Goal: Check status

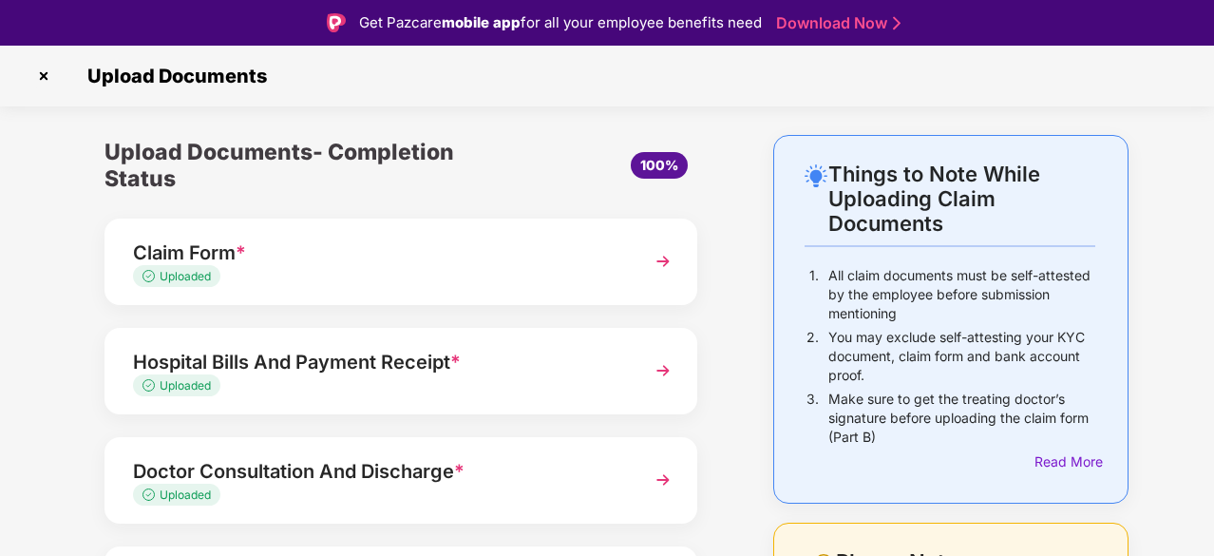
click at [48, 71] on img at bounding box center [44, 76] width 30 height 30
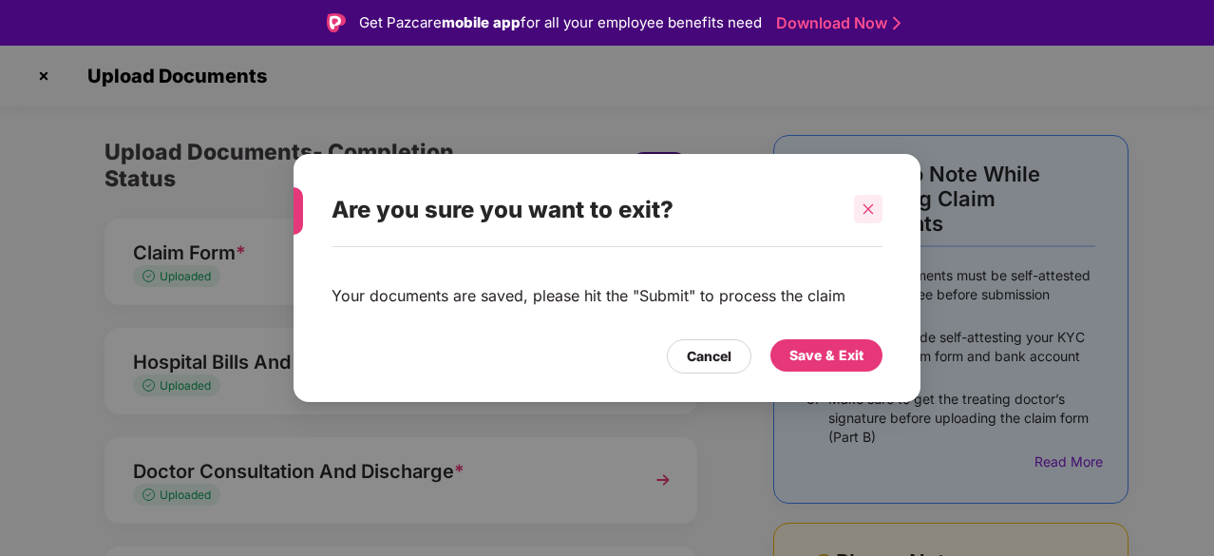
click at [870, 218] on div at bounding box center [868, 209] width 29 height 29
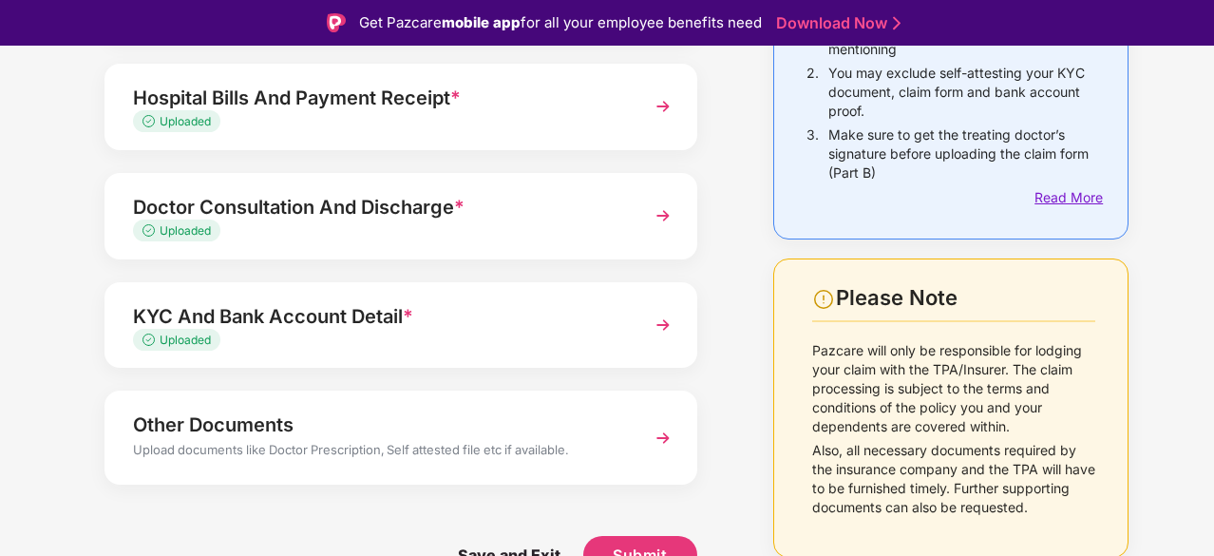
scroll to position [46, 0]
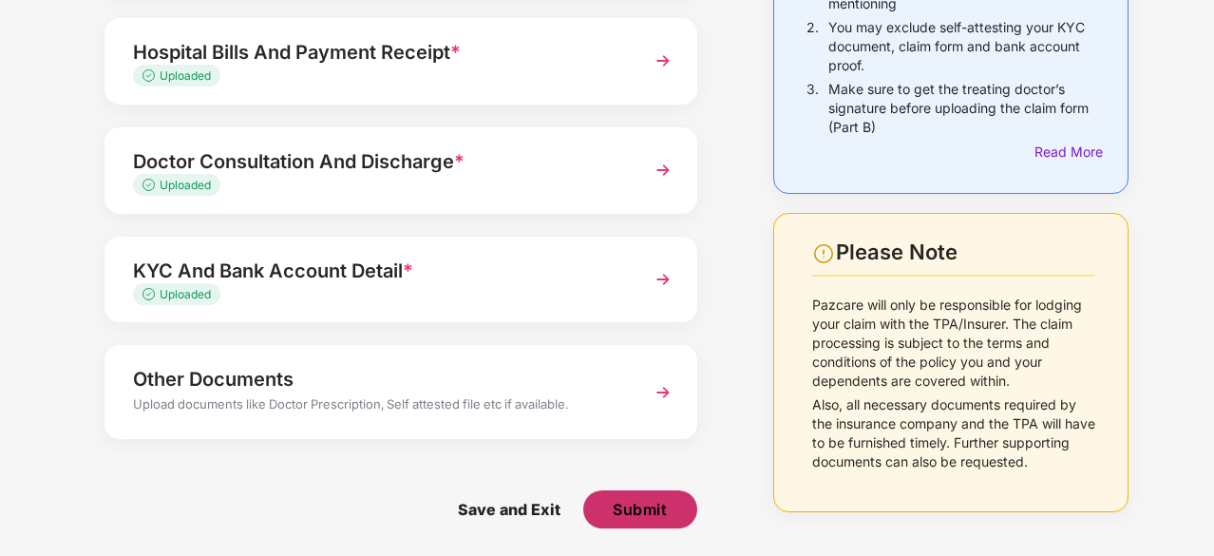
click at [627, 514] on span "Submit" at bounding box center [640, 509] width 54 height 21
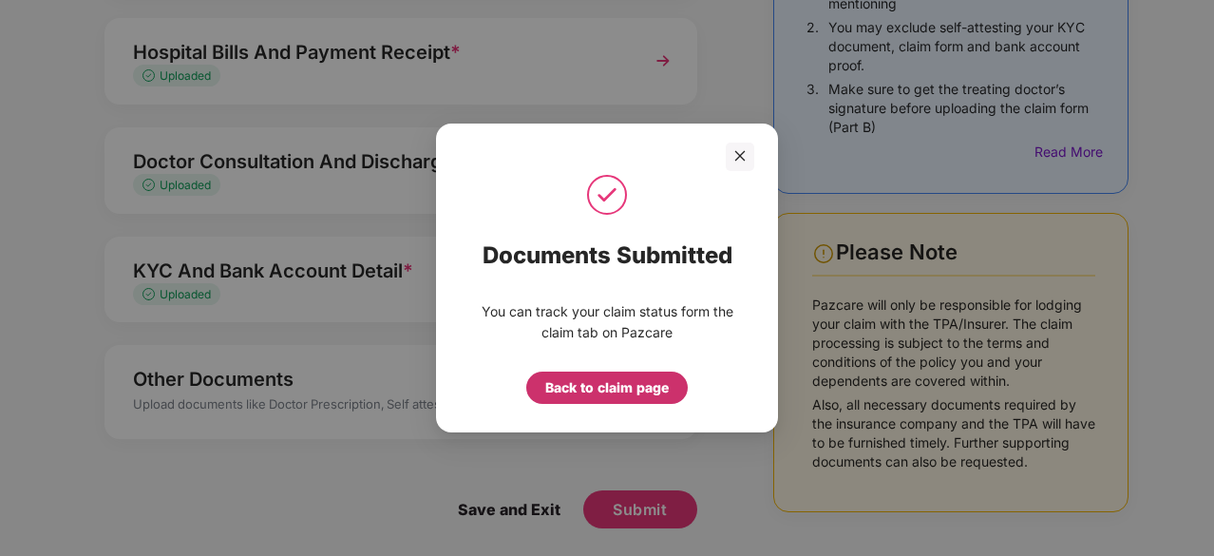
click at [591, 394] on div "Back to claim page" at bounding box center [607, 387] width 124 height 21
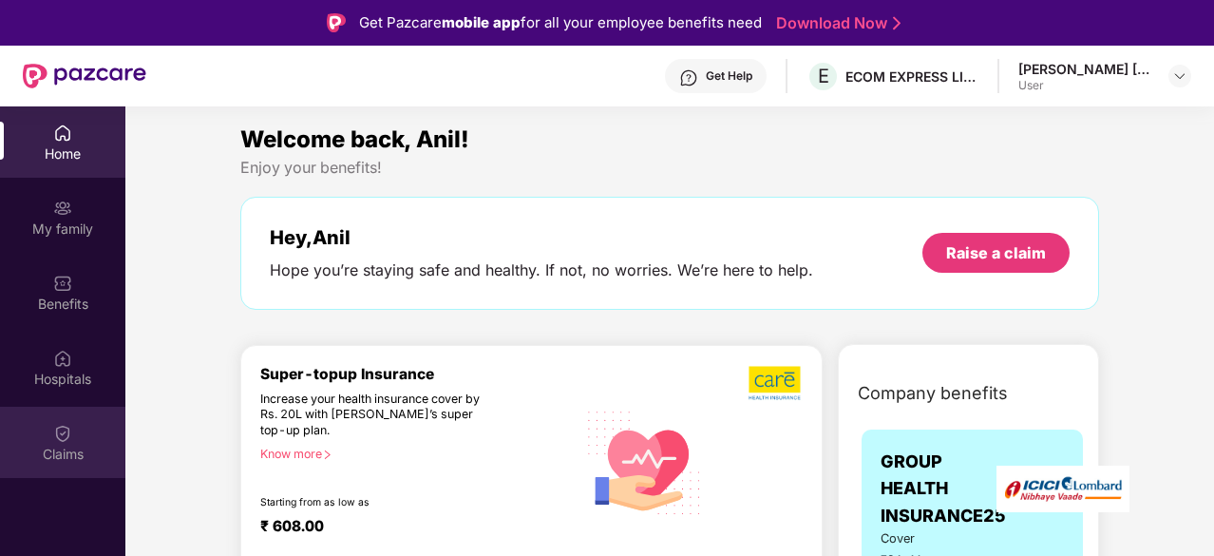
click at [37, 453] on div "Claims" at bounding box center [62, 454] width 125 height 19
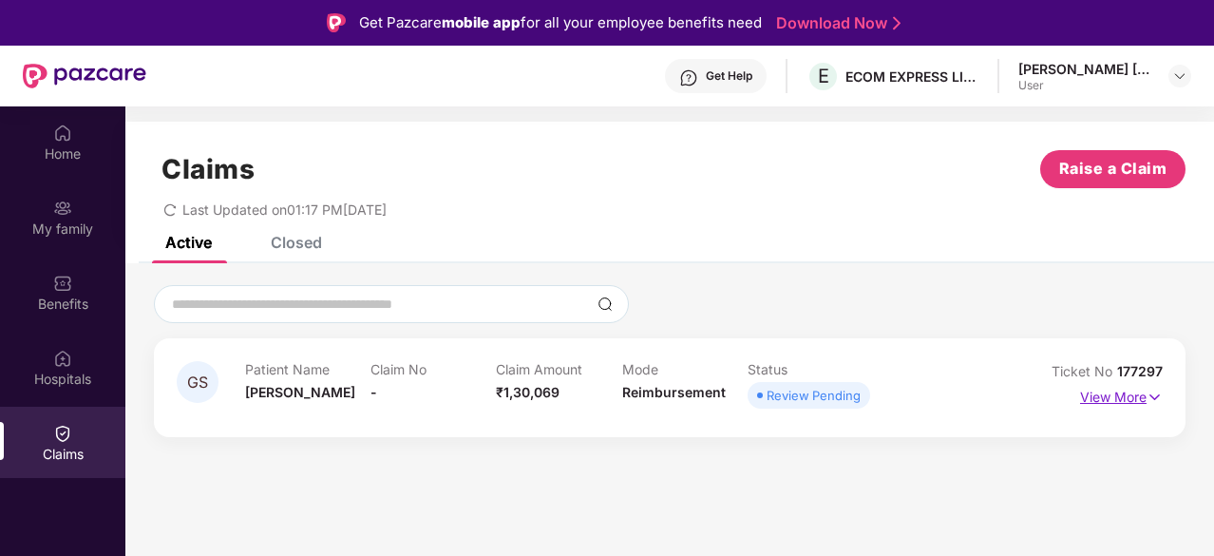
click at [1130, 397] on p "View More" at bounding box center [1121, 395] width 83 height 26
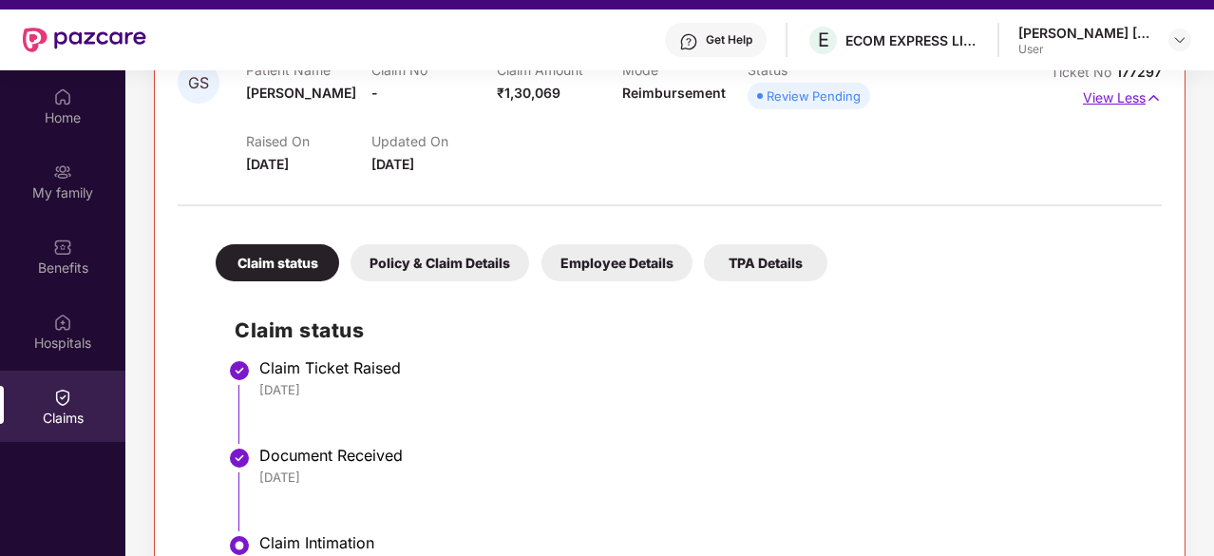
scroll to position [36, 0]
click at [1130, 397] on li "Claim Ticket Raised 19 Sep 2025" at bounding box center [689, 408] width 908 height 87
drag, startPoint x: 768, startPoint y: 287, endPoint x: 757, endPoint y: 263, distance: 26.0
click at [757, 263] on div "Claim status Policy & Claim Details Employee Details TPA Details Claim status C…" at bounding box center [670, 401] width 985 height 370
click at [757, 263] on div "TPA Details" at bounding box center [766, 262] width 124 height 37
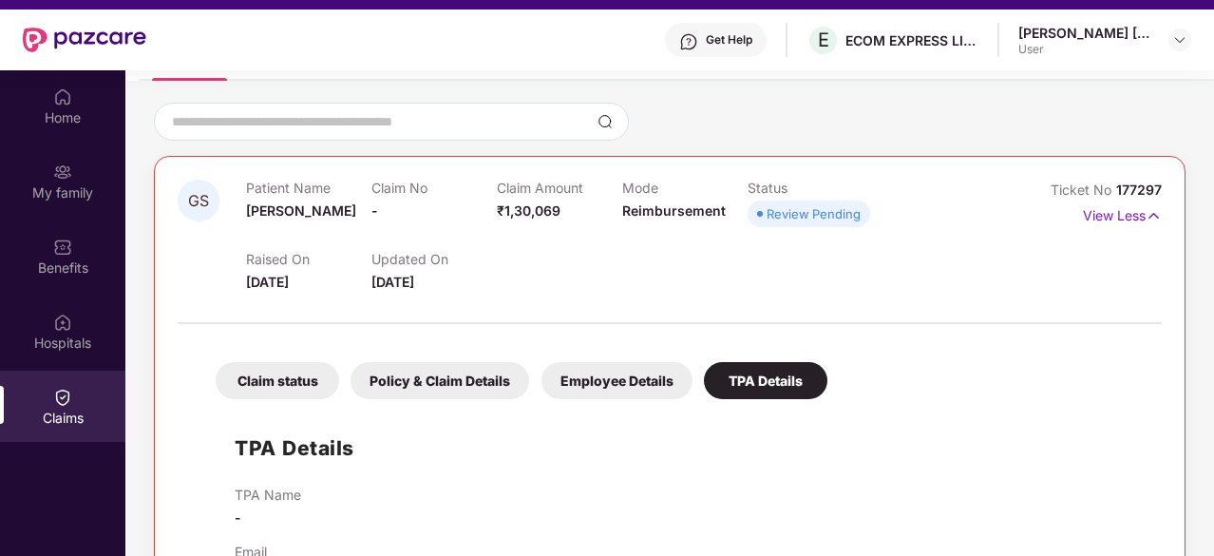
scroll to position [106, 0]
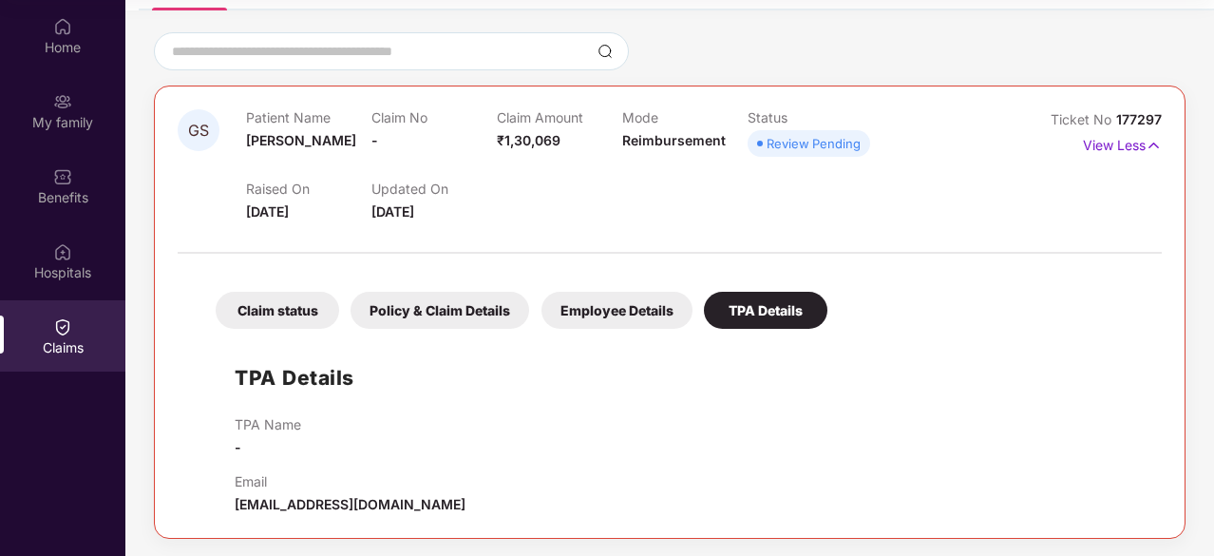
click at [650, 307] on div "Employee Details" at bounding box center [617, 310] width 151 height 37
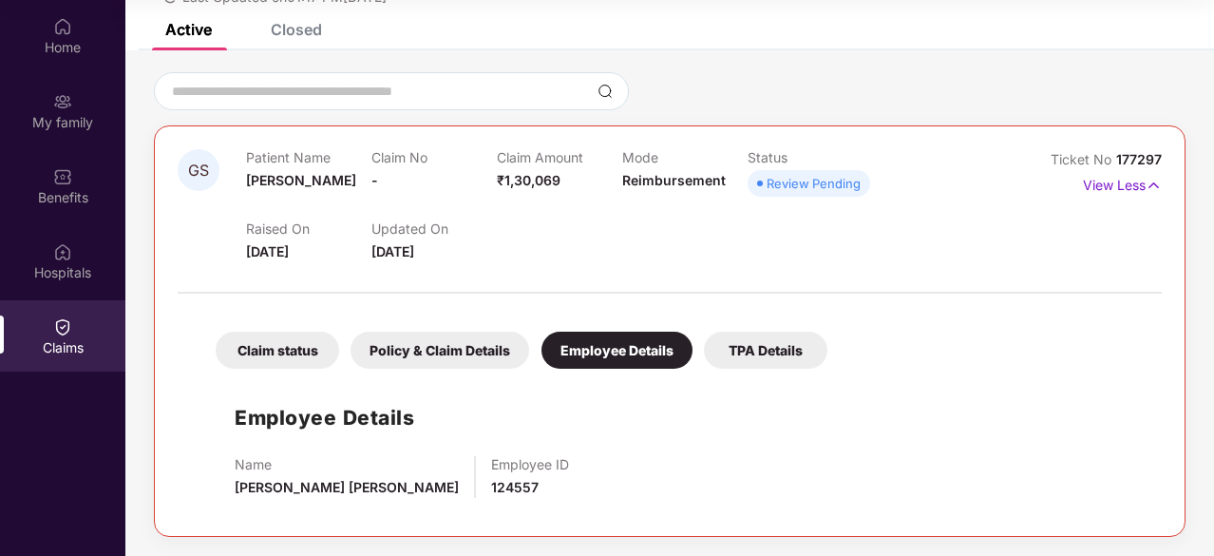
scroll to position [105, 0]
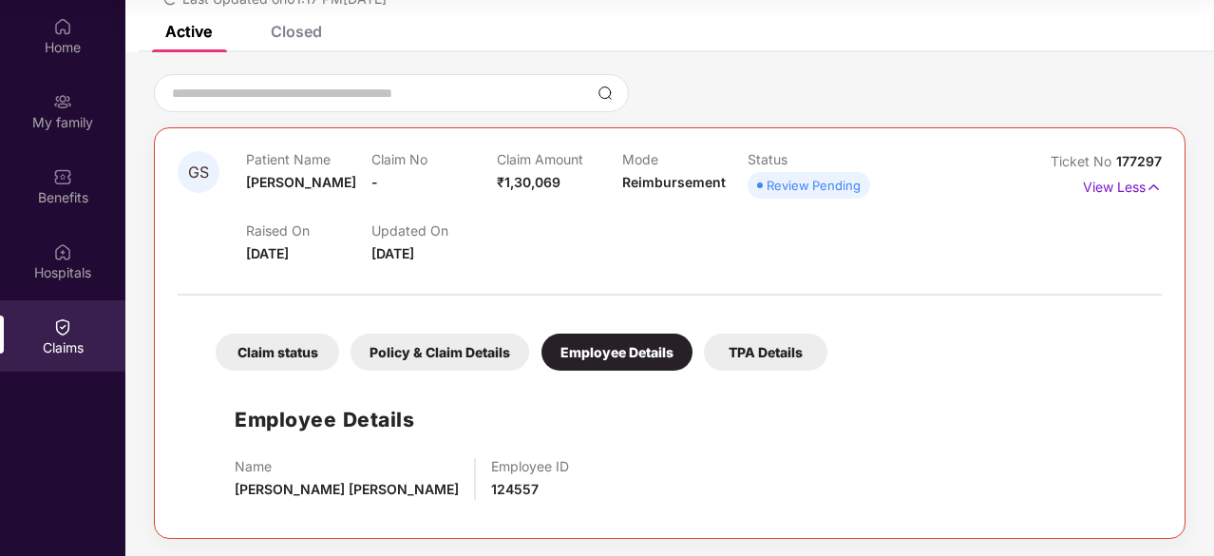
click at [517, 348] on div "Policy & Claim Details" at bounding box center [440, 352] width 179 height 37
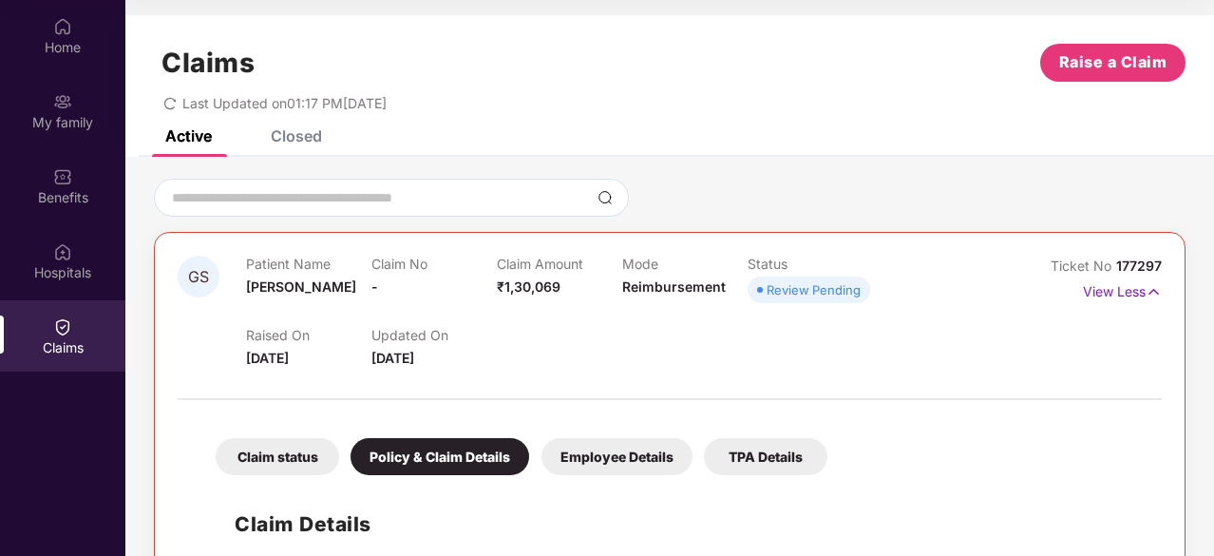
scroll to position [0, 0]
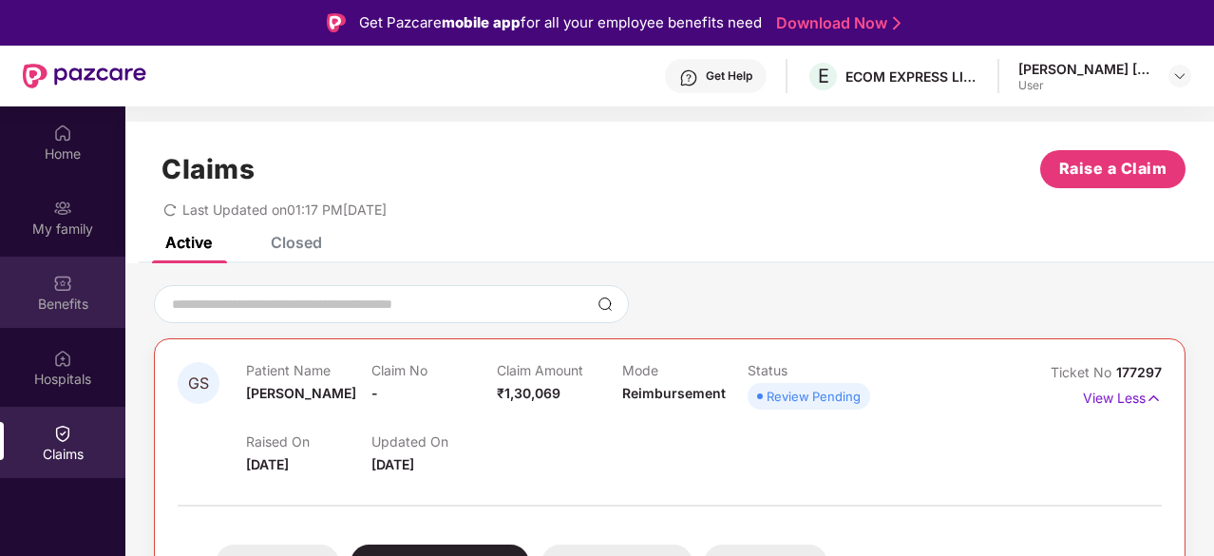
click at [28, 284] on div "Benefits" at bounding box center [62, 292] width 125 height 71
